Goal: Transaction & Acquisition: Obtain resource

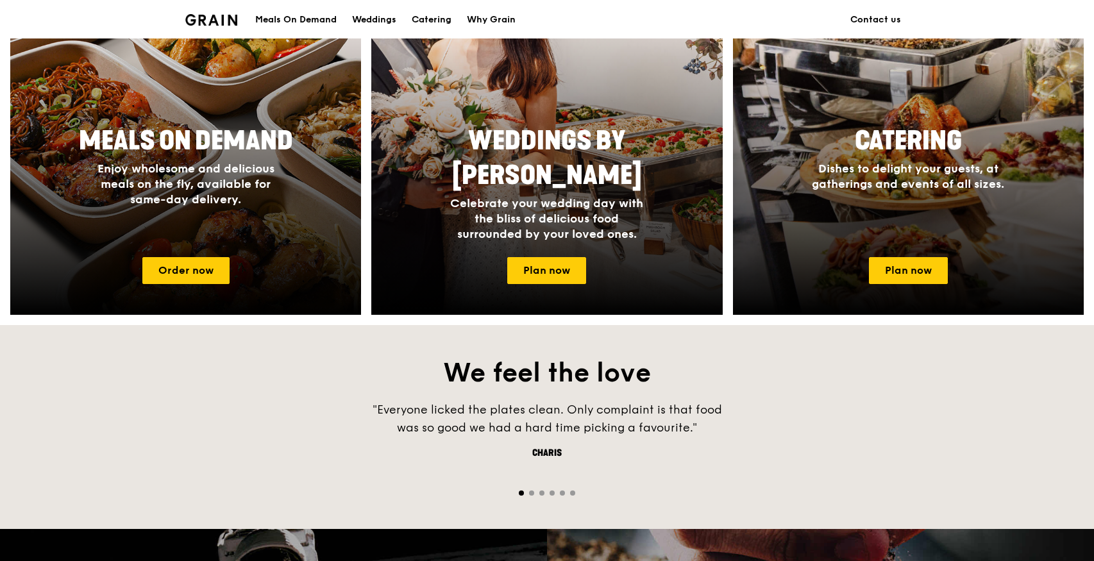
scroll to position [607, 0]
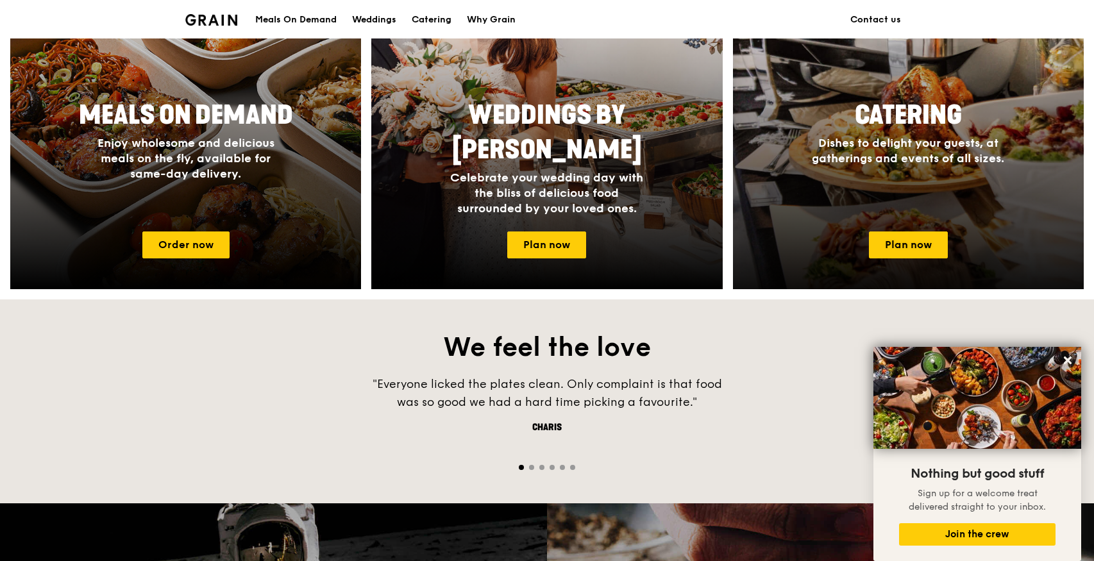
click at [944, 192] on div "Catering Dishes to delight your guests, at gatherings and events of all sizes." at bounding box center [908, 157] width 351 height 128
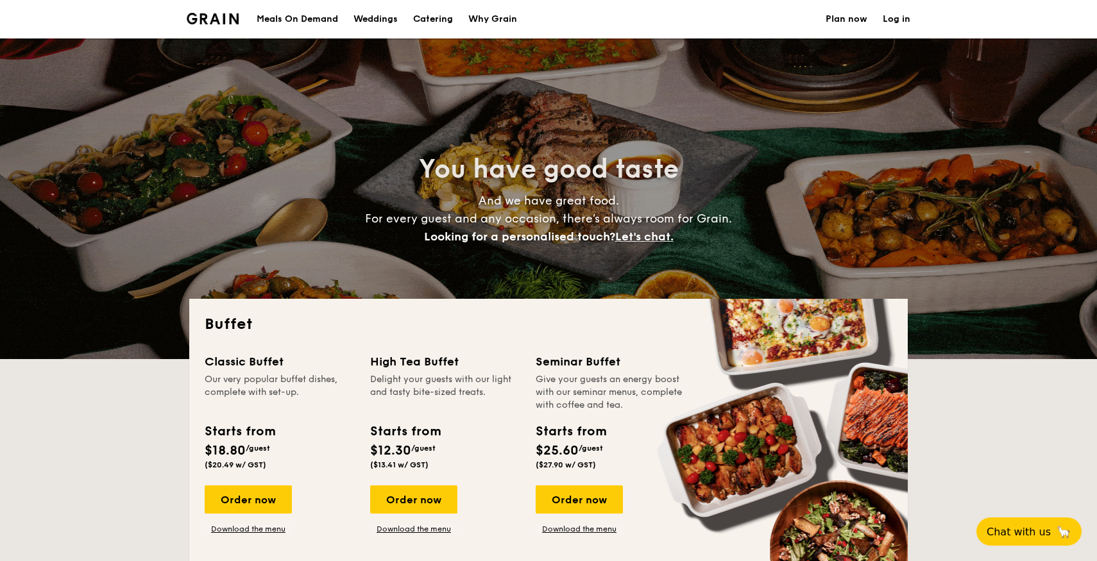
select select
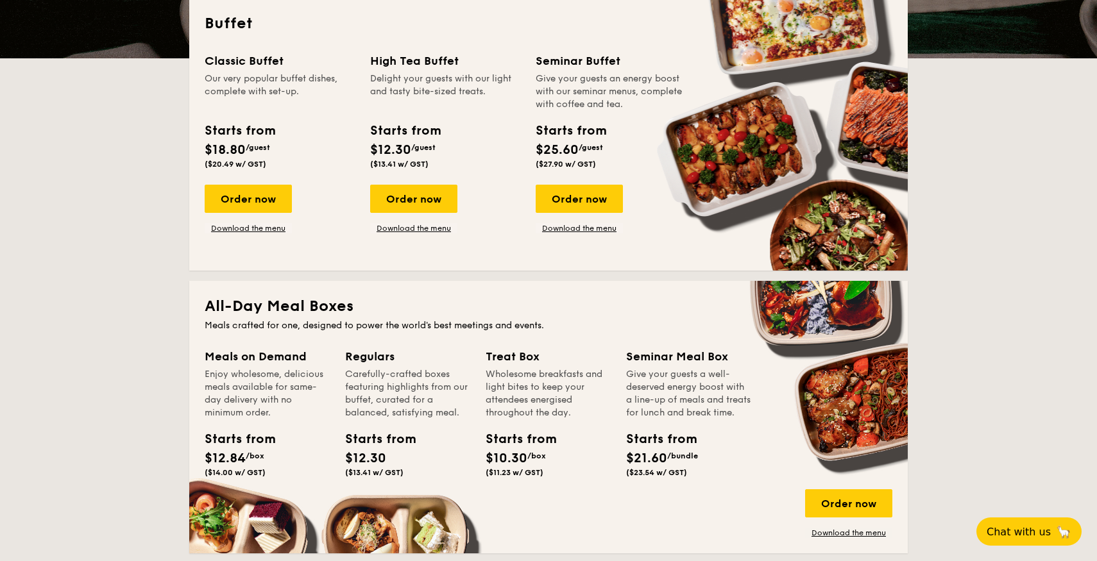
scroll to position [300, 0]
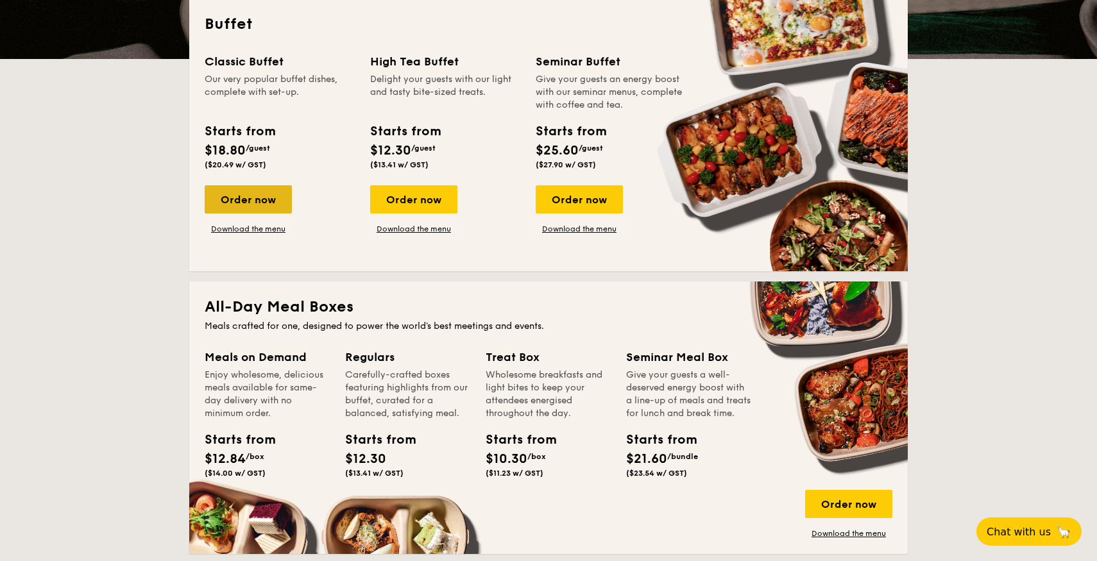
click at [266, 195] on div "Order now" at bounding box center [248, 199] width 87 height 28
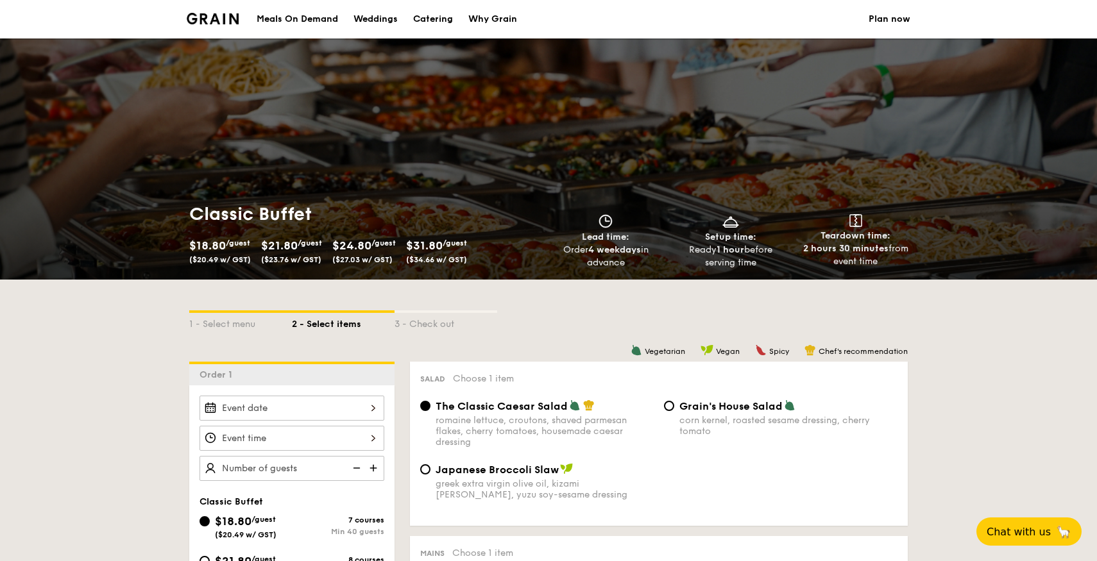
scroll to position [300, 0]
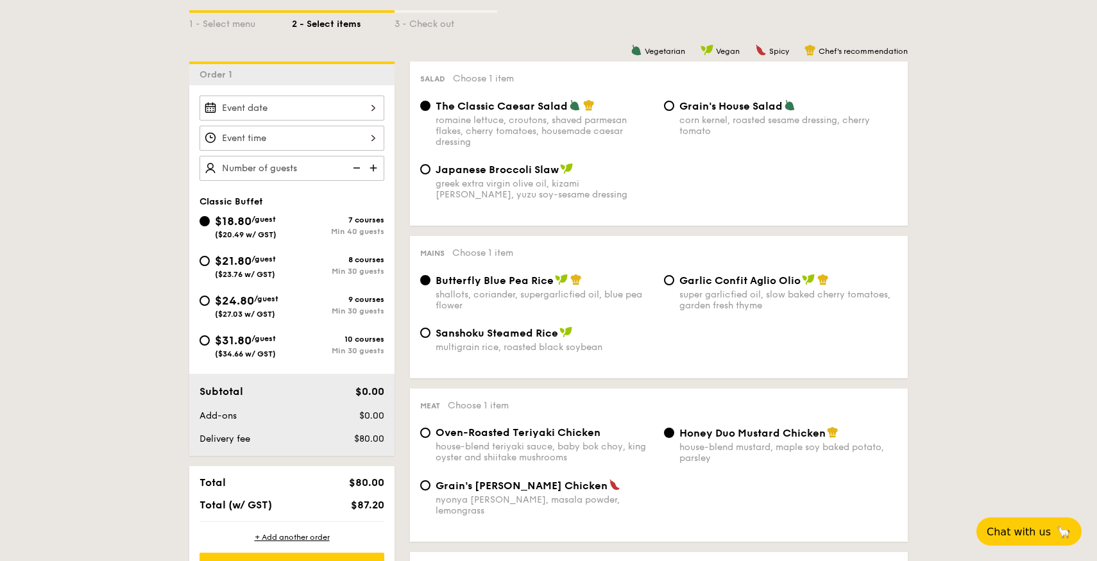
select select
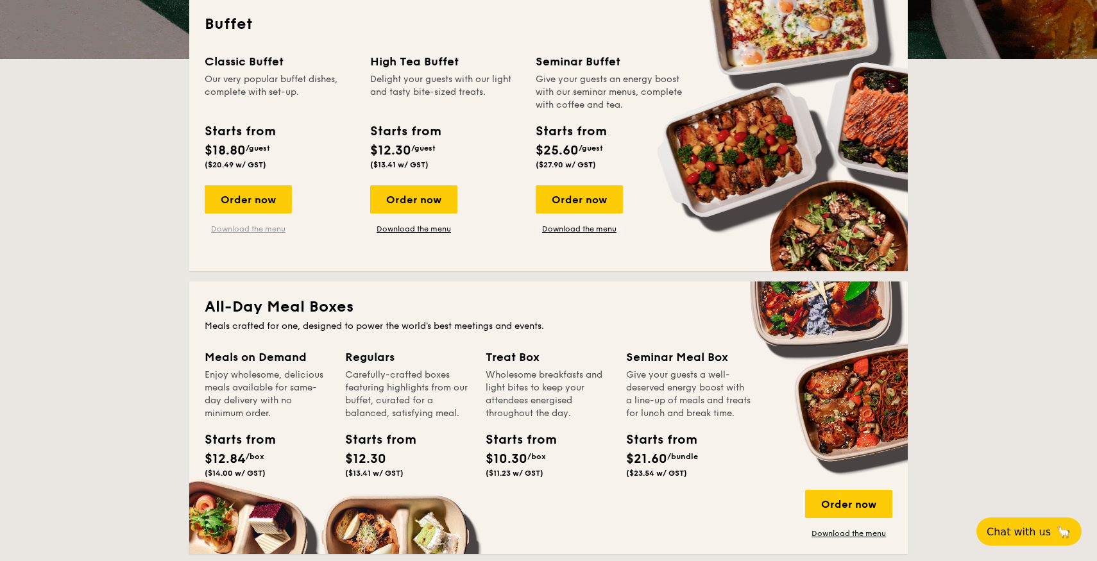
click at [235, 232] on link "Download the menu" at bounding box center [248, 229] width 87 height 10
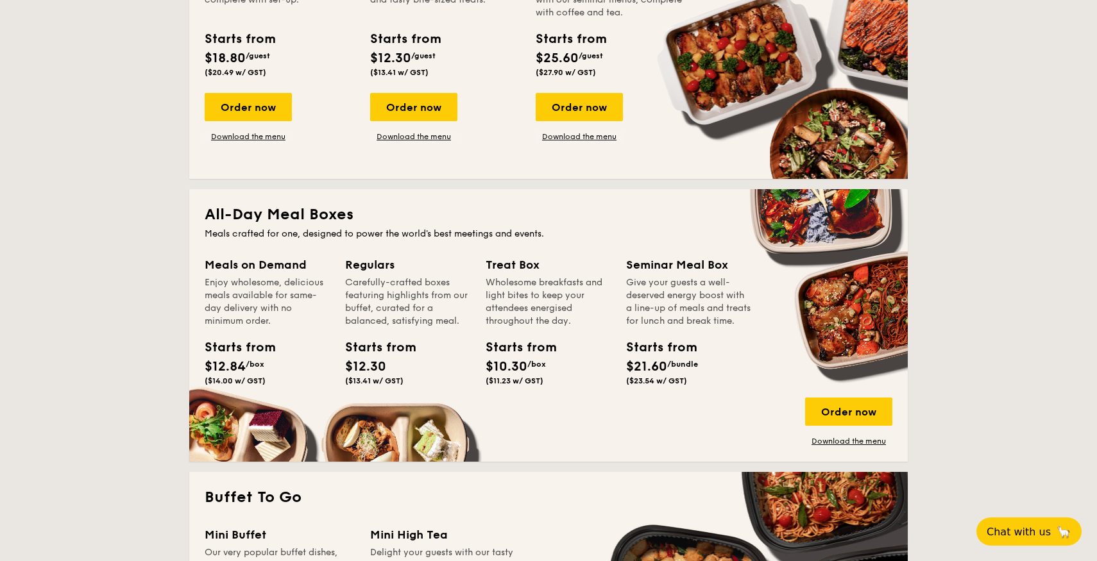
scroll to position [23, 0]
